Goal: Information Seeking & Learning: Check status

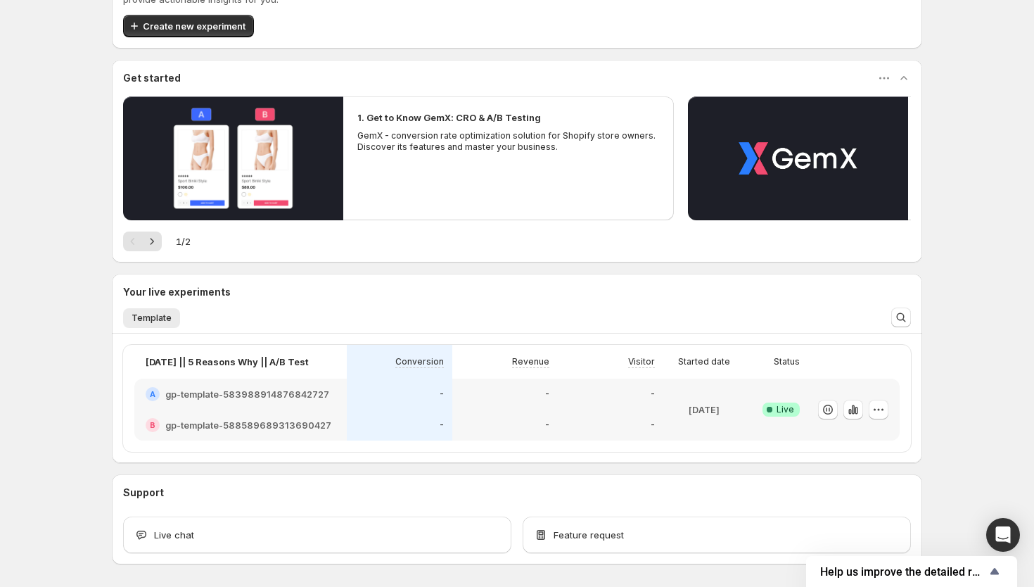
scroll to position [123, 0]
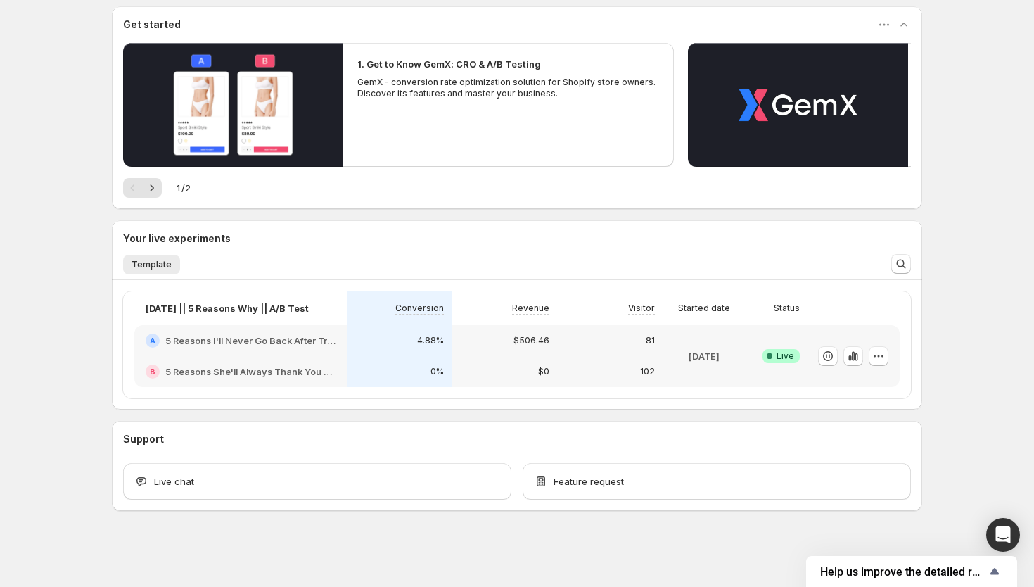
click at [600, 340] on div "81" at bounding box center [610, 341] width 89 height 14
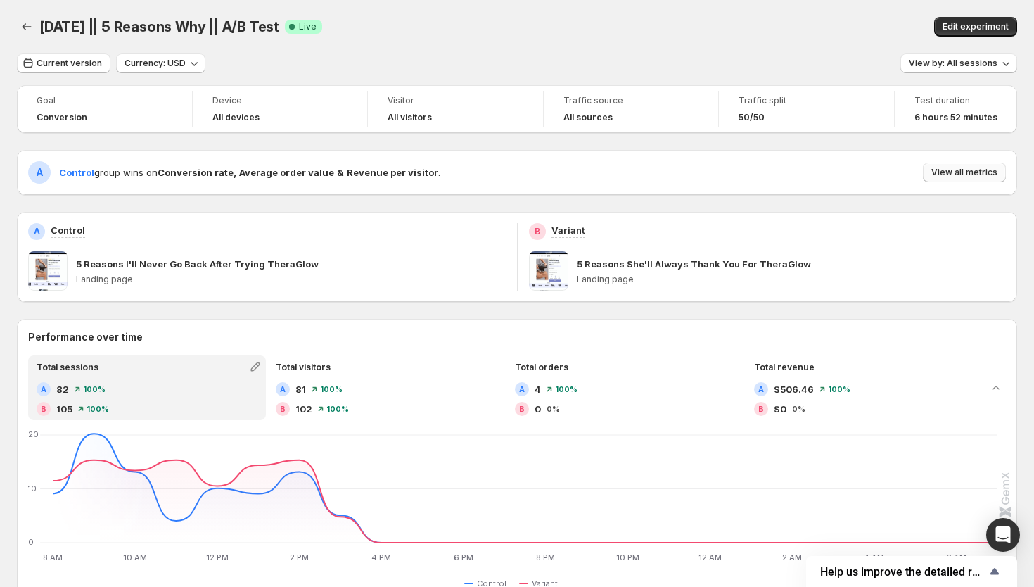
click at [971, 165] on button "View all metrics" at bounding box center [964, 173] width 83 height 20
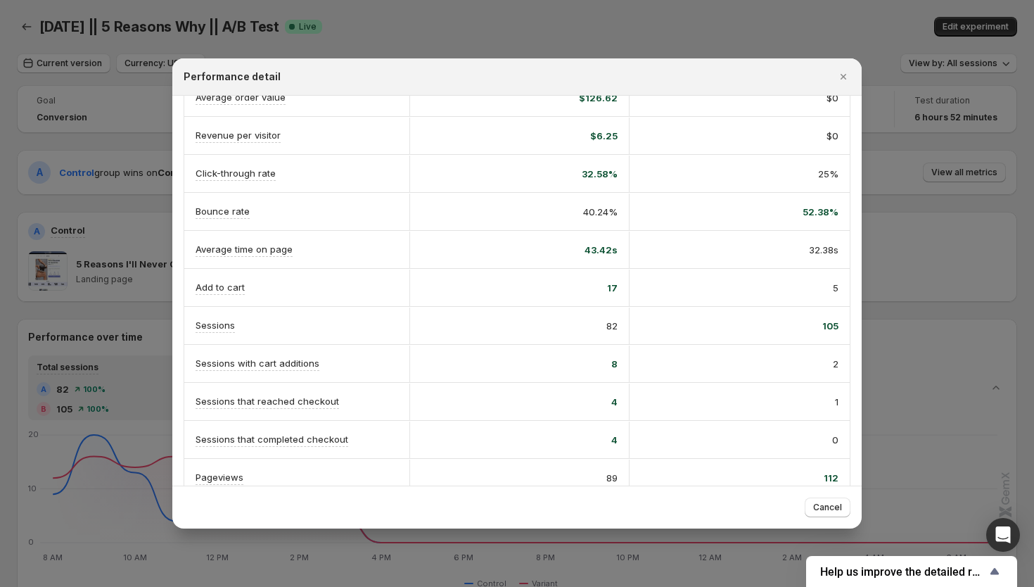
scroll to position [188, 0]
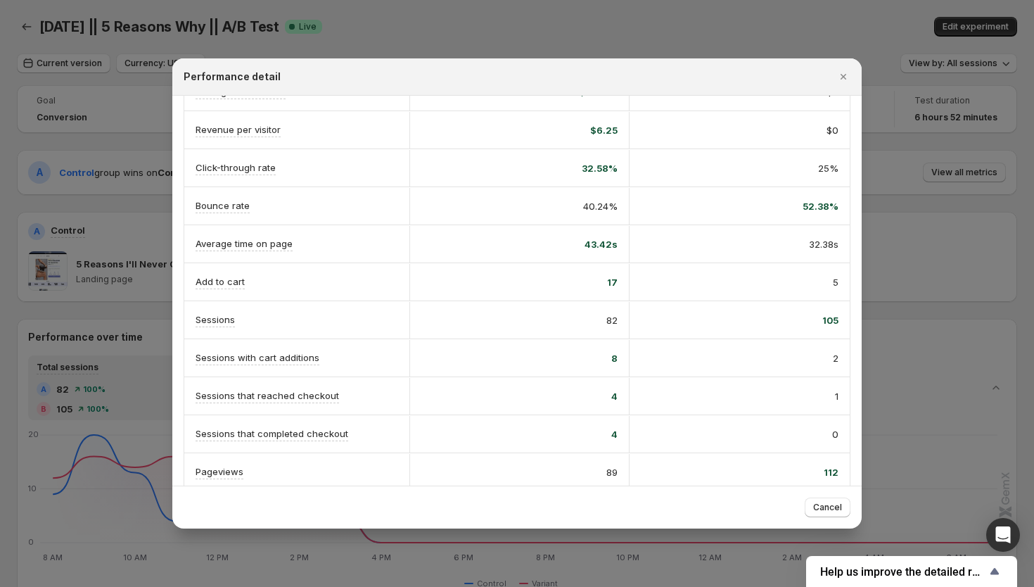
click at [885, 174] on div at bounding box center [517, 293] width 1034 height 587
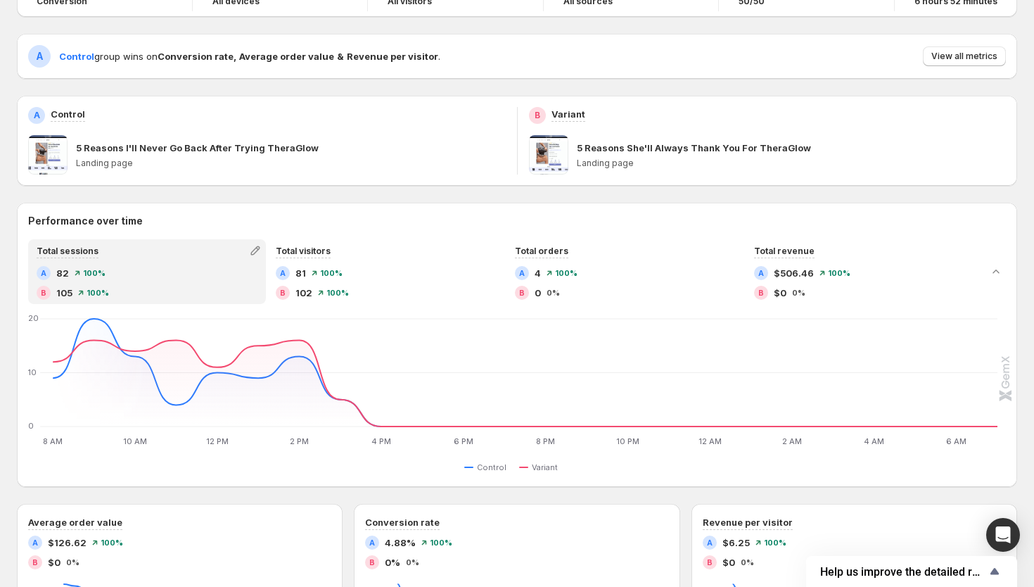
scroll to position [277, 0]
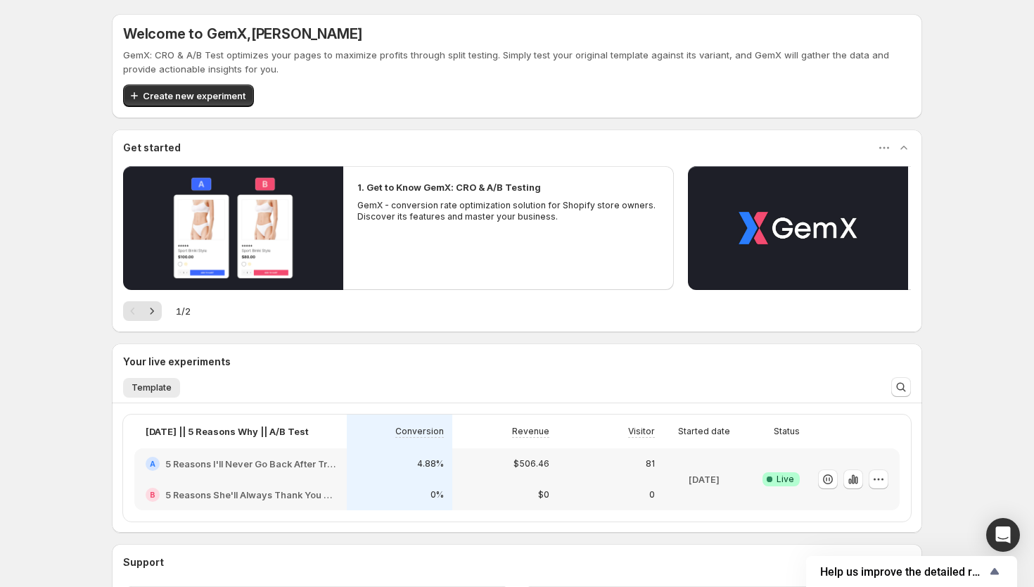
scroll to position [1, 0]
